Goal: Transaction & Acquisition: Book appointment/travel/reservation

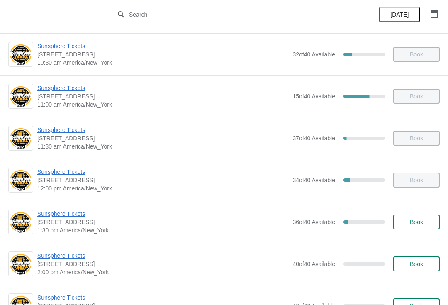
scroll to position [84, 0]
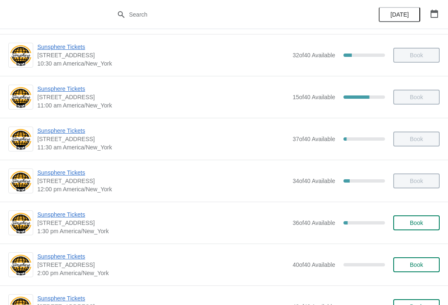
click at [78, 215] on span "Sunsphere Tickets" at bounding box center [162, 214] width 251 height 8
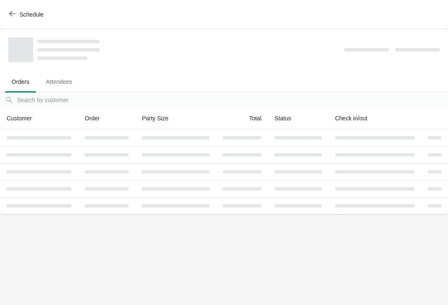
scroll to position [0, 0]
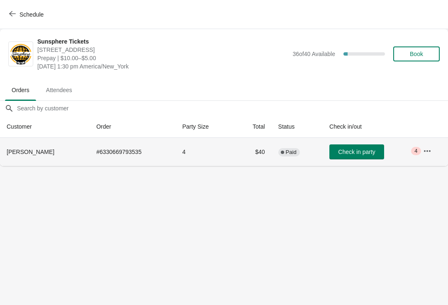
click at [352, 147] on button "Check in party" at bounding box center [357, 151] width 55 height 15
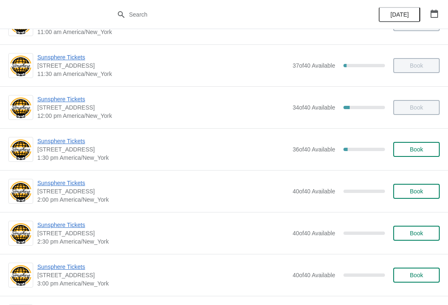
scroll to position [159, 0]
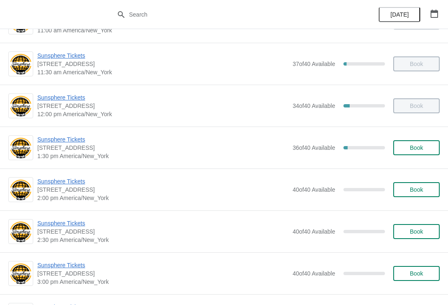
click at [421, 186] on span "Book" at bounding box center [416, 189] width 13 height 7
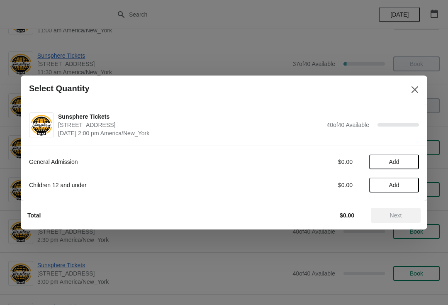
click at [406, 165] on span "Add" at bounding box center [394, 162] width 35 height 7
click at [411, 161] on icon at bounding box center [408, 162] width 9 height 9
click at [406, 218] on span "Next" at bounding box center [396, 215] width 37 height 7
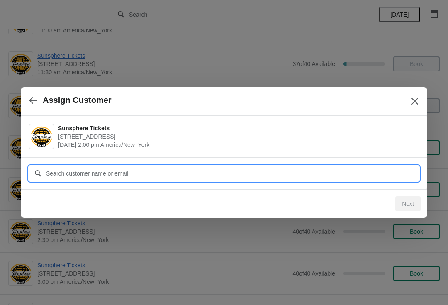
click at [373, 172] on input "Customer" at bounding box center [233, 173] width 374 height 15
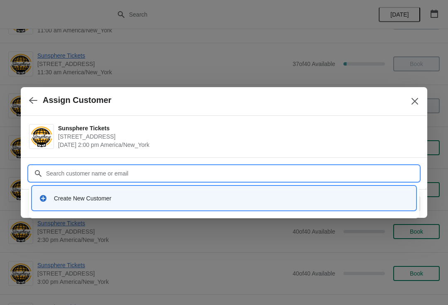
click at [135, 193] on div "Create New Customer" at bounding box center [224, 198] width 377 height 17
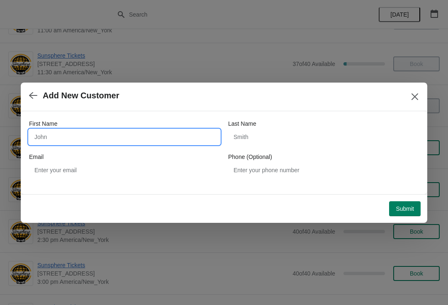
click at [127, 142] on input "First Name" at bounding box center [124, 137] width 191 height 15
type input "Walkin"
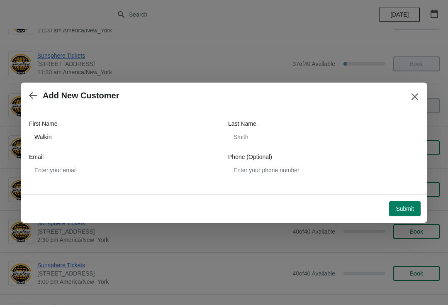
click at [410, 207] on span "Submit" at bounding box center [405, 208] width 18 height 7
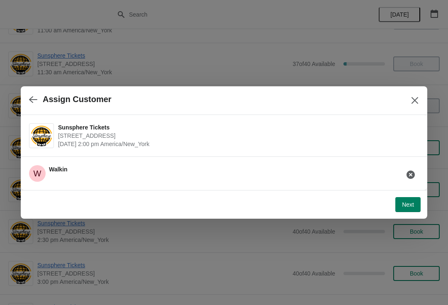
click at [421, 204] on button "Next" at bounding box center [408, 204] width 25 height 15
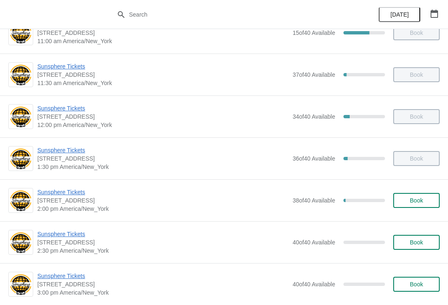
scroll to position [148, 0]
click at [81, 192] on span "Sunsphere Tickets" at bounding box center [162, 192] width 251 height 8
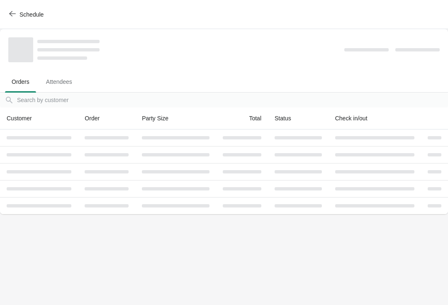
scroll to position [0, 0]
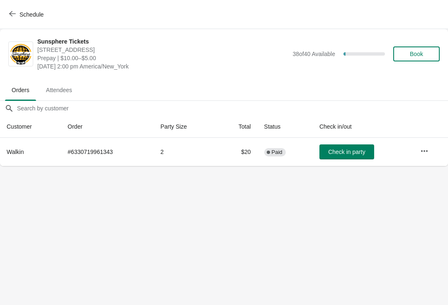
click at [333, 149] on span "Check in party" at bounding box center [346, 152] width 37 height 7
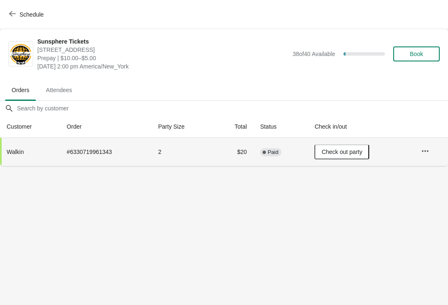
click at [422, 56] on span "Book" at bounding box center [416, 54] width 13 height 7
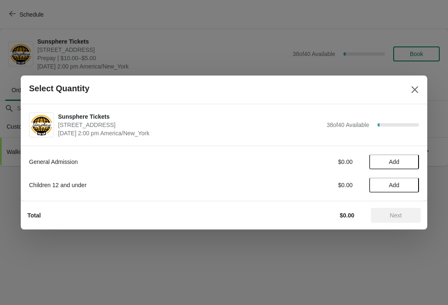
click at [407, 160] on span "Add" at bounding box center [394, 162] width 35 height 7
click at [408, 163] on icon at bounding box center [408, 162] width 9 height 9
click at [408, 160] on icon at bounding box center [408, 162] width 9 height 9
click at [406, 223] on button "Next" at bounding box center [396, 215] width 50 height 15
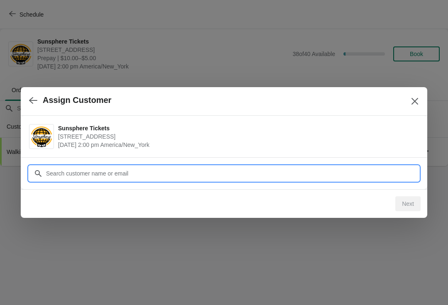
click at [395, 169] on input "Customer" at bounding box center [233, 173] width 374 height 15
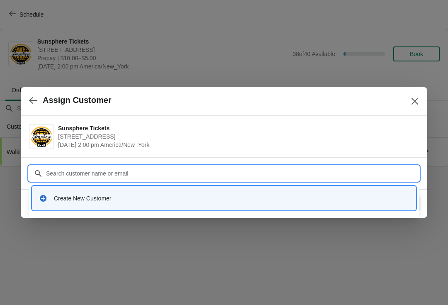
click at [110, 198] on div "Create New Customer" at bounding box center [231, 198] width 355 height 8
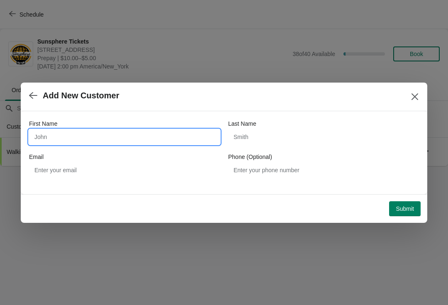
click at [109, 133] on input "First Name" at bounding box center [124, 137] width 191 height 15
type input "Walkin"
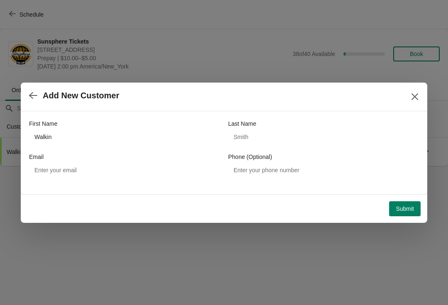
click at [406, 215] on button "Submit" at bounding box center [405, 208] width 32 height 15
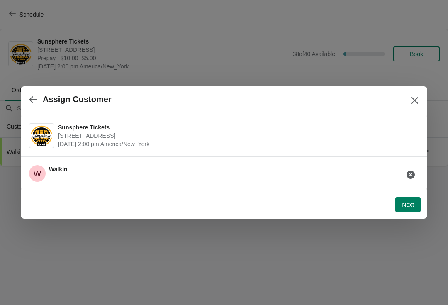
click at [408, 205] on span "Next" at bounding box center [408, 204] width 12 height 7
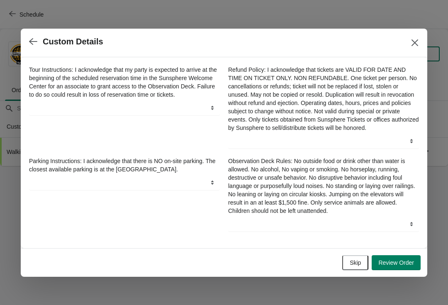
click at [358, 266] on span "Skip" at bounding box center [355, 262] width 11 height 7
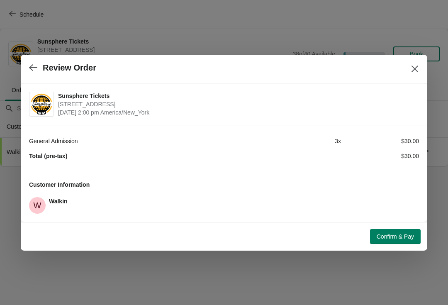
click at [404, 231] on button "Confirm & Pay" at bounding box center [395, 236] width 51 height 15
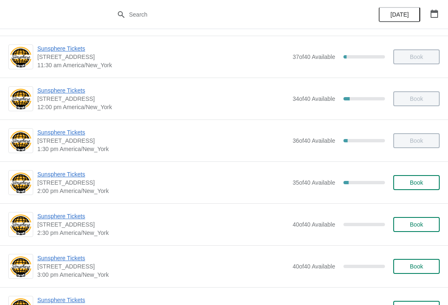
scroll to position [166, 0]
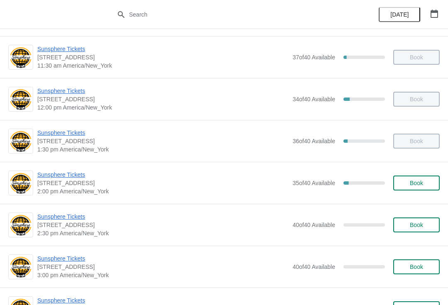
click at [429, 179] on button "Book" at bounding box center [417, 183] width 46 height 15
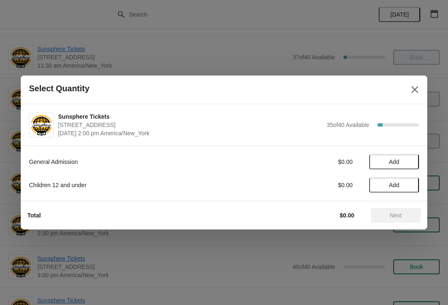
click at [413, 152] on div "General Admission $0.00 Add Children 12 and under $0.00 Add" at bounding box center [224, 169] width 390 height 46
click at [403, 159] on span "Add" at bounding box center [394, 162] width 35 height 7
click at [405, 159] on icon at bounding box center [408, 162] width 9 height 9
click at [406, 219] on button "Next" at bounding box center [396, 215] width 50 height 15
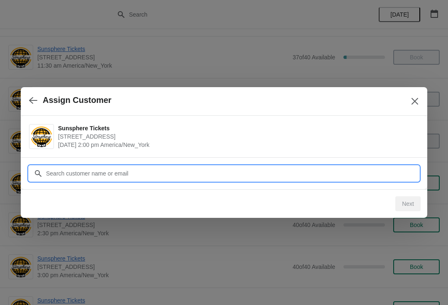
click at [365, 168] on input "Customer" at bounding box center [233, 173] width 374 height 15
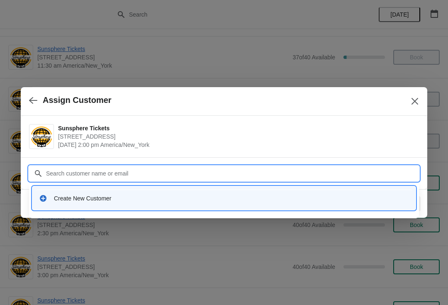
click at [97, 200] on div "Create New Customer" at bounding box center [231, 198] width 355 height 8
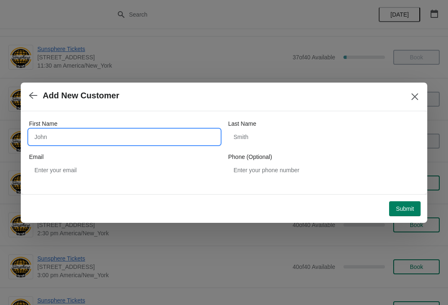
click at [110, 139] on input "First Name" at bounding box center [124, 137] width 191 height 15
type input "Walkin"
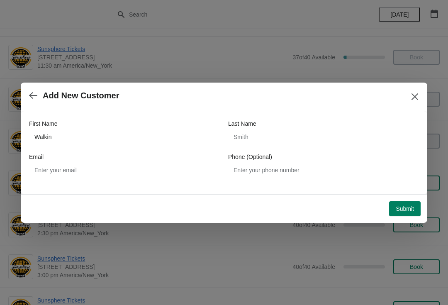
click at [410, 208] on span "Submit" at bounding box center [405, 208] width 18 height 7
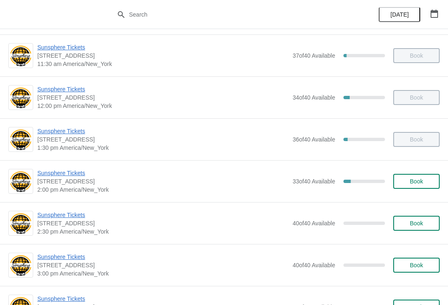
scroll to position [169, 0]
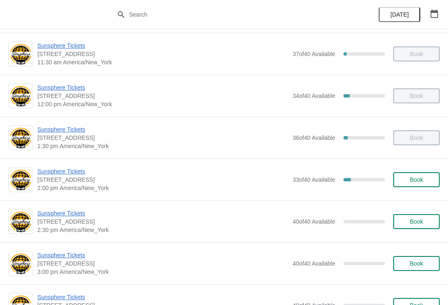
click at [411, 179] on span "Book" at bounding box center [416, 179] width 13 height 7
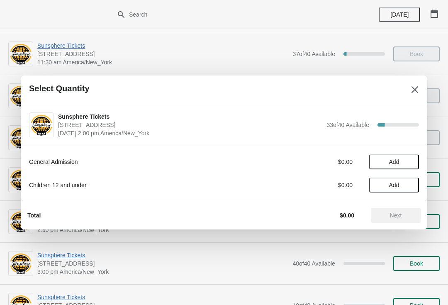
click at [398, 165] on span "Add" at bounding box center [394, 162] width 10 height 7
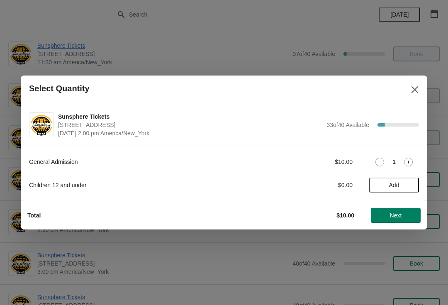
click at [406, 164] on icon at bounding box center [408, 162] width 9 height 9
click at [405, 219] on button "Next" at bounding box center [396, 215] width 50 height 15
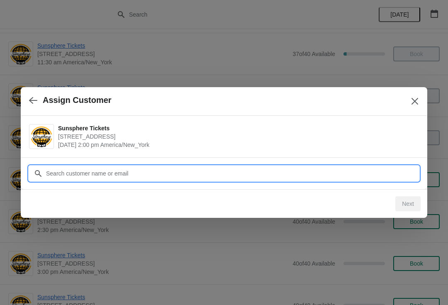
click at [312, 172] on input "Customer" at bounding box center [233, 173] width 374 height 15
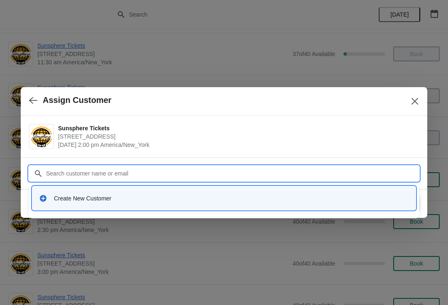
click at [126, 203] on div "Create New Customer" at bounding box center [224, 198] width 377 height 17
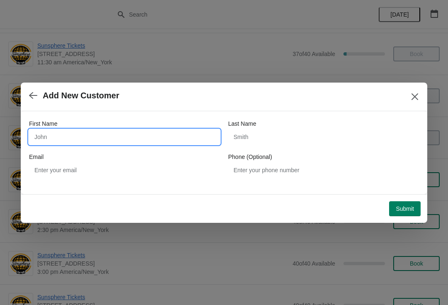
click at [161, 130] on input "First Name" at bounding box center [124, 137] width 191 height 15
type input "Walkin"
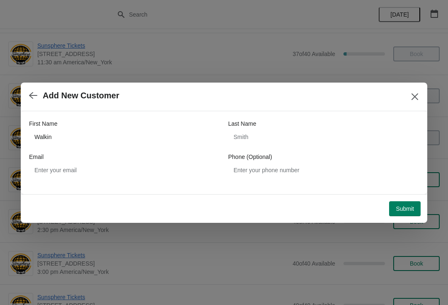
click at [396, 214] on button "Submit" at bounding box center [405, 208] width 32 height 15
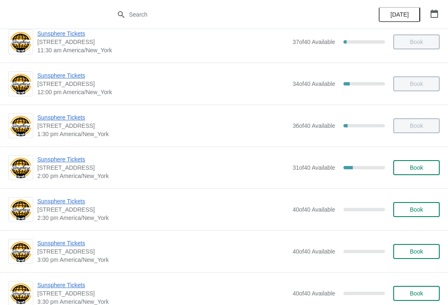
scroll to position [182, 0]
click at [86, 160] on span "Sunsphere Tickets" at bounding box center [162, 159] width 251 height 8
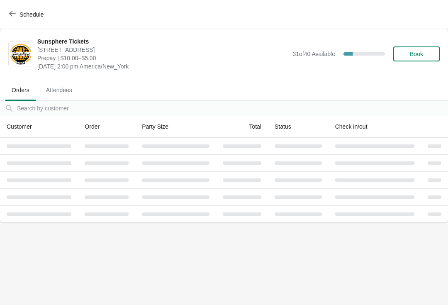
scroll to position [0, 0]
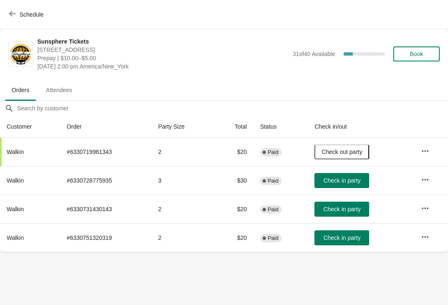
click at [344, 183] on span "Check in party" at bounding box center [342, 180] width 37 height 7
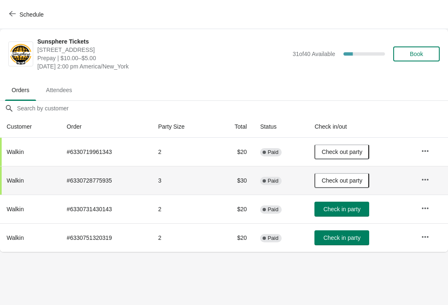
click at [349, 208] on span "Check in party" at bounding box center [342, 209] width 37 height 7
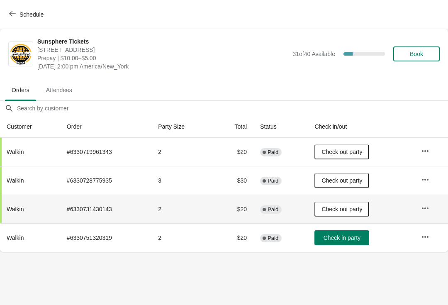
click at [352, 239] on span "Check in party" at bounding box center [342, 238] width 37 height 7
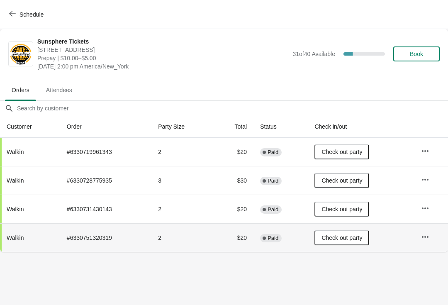
click at [13, 11] on icon "button" at bounding box center [12, 13] width 7 height 7
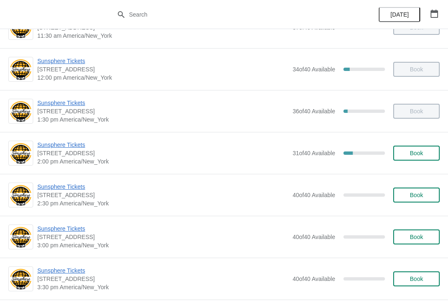
scroll to position [201, 0]
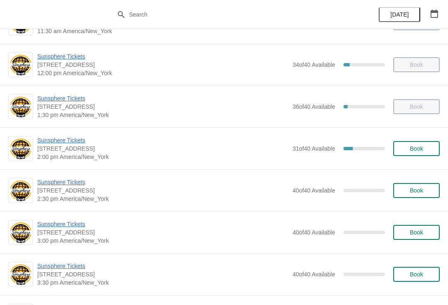
click at [426, 195] on button "Book" at bounding box center [417, 190] width 46 height 15
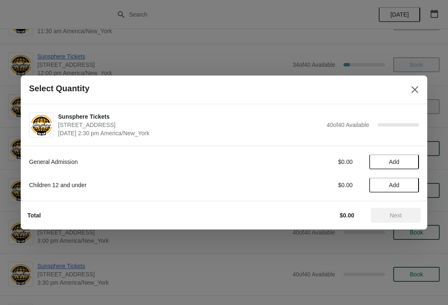
click at [397, 163] on span "Add" at bounding box center [394, 162] width 10 height 7
click at [408, 159] on icon at bounding box center [408, 162] width 9 height 9
click at [410, 163] on icon at bounding box center [408, 162] width 9 height 9
click at [411, 215] on span "Next" at bounding box center [396, 215] width 37 height 7
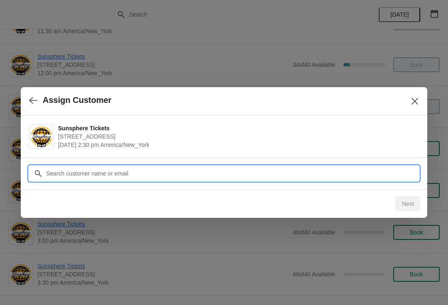
click at [385, 171] on input "Customer" at bounding box center [233, 173] width 374 height 15
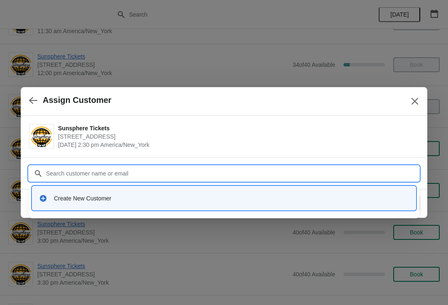
click at [137, 204] on div "Create New Customer" at bounding box center [224, 198] width 377 height 17
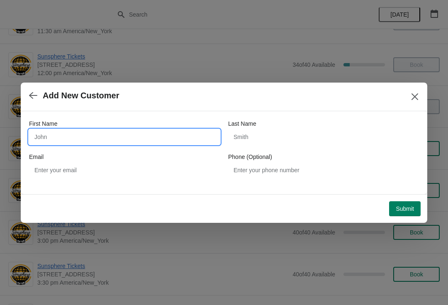
click at [144, 144] on input "First Name" at bounding box center [124, 137] width 191 height 15
type input "Walkin"
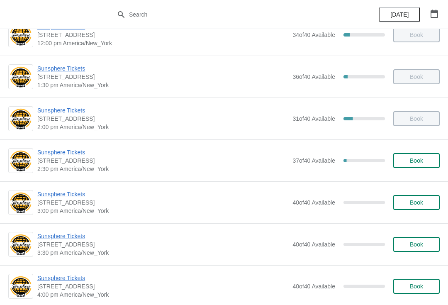
scroll to position [230, 0]
click at [76, 205] on span "[STREET_ADDRESS]" at bounding box center [162, 203] width 251 height 8
click at [65, 205] on span "[STREET_ADDRESS]" at bounding box center [162, 203] width 251 height 8
click at [77, 193] on span "Sunsphere Tickets" at bounding box center [162, 195] width 251 height 8
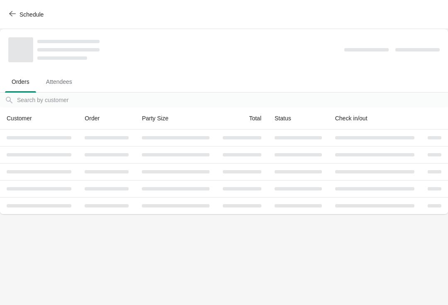
scroll to position [0, 0]
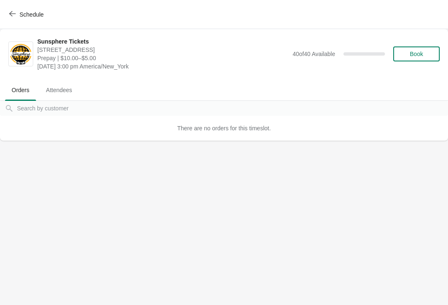
click at [401, 61] on button "Book" at bounding box center [417, 53] width 46 height 15
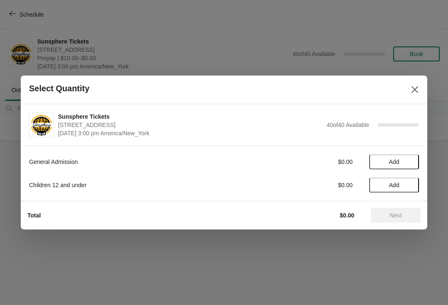
click at [399, 163] on span "Add" at bounding box center [394, 162] width 10 height 7
click at [410, 163] on icon at bounding box center [408, 162] width 9 height 9
click at [408, 184] on span "Add" at bounding box center [394, 185] width 35 height 7
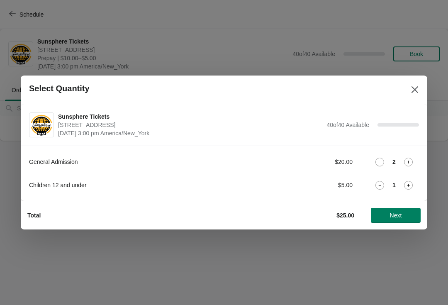
click at [410, 188] on icon at bounding box center [408, 185] width 9 height 9
click at [406, 213] on span "Next" at bounding box center [396, 215] width 37 height 7
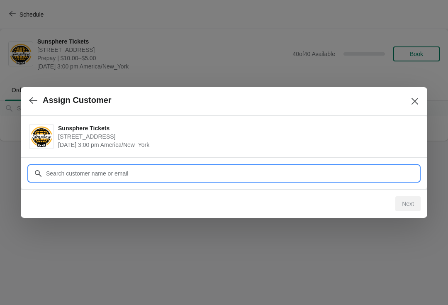
click at [359, 170] on input "Customer" at bounding box center [233, 173] width 374 height 15
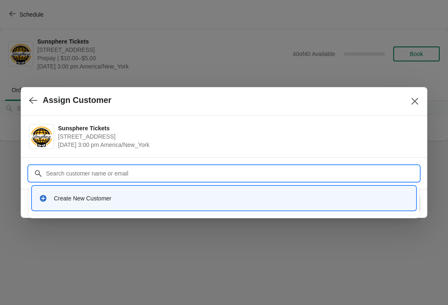
click at [103, 203] on div "Create New Customer" at bounding box center [224, 198] width 377 height 17
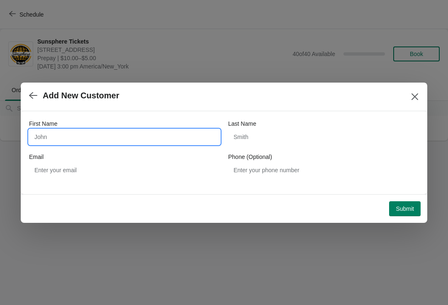
click at [124, 135] on input "First Name" at bounding box center [124, 137] width 191 height 15
type input "Walkin"
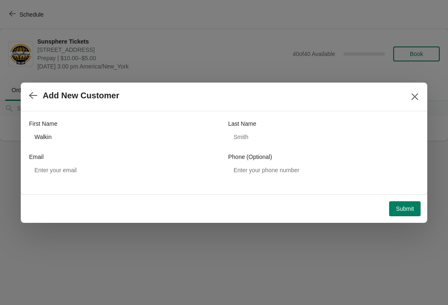
click at [407, 213] on button "Submit" at bounding box center [405, 208] width 32 height 15
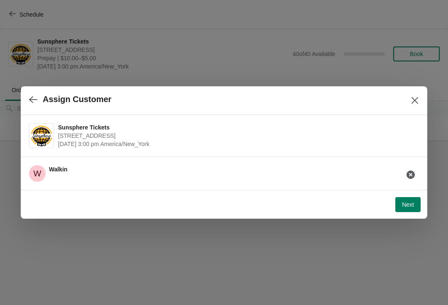
click at [419, 201] on button "Next" at bounding box center [408, 204] width 25 height 15
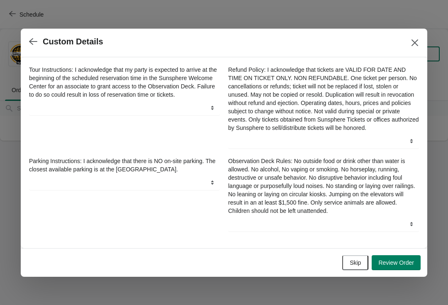
click at [353, 270] on button "Skip" at bounding box center [355, 262] width 26 height 15
